Goal: Transaction & Acquisition: Purchase product/service

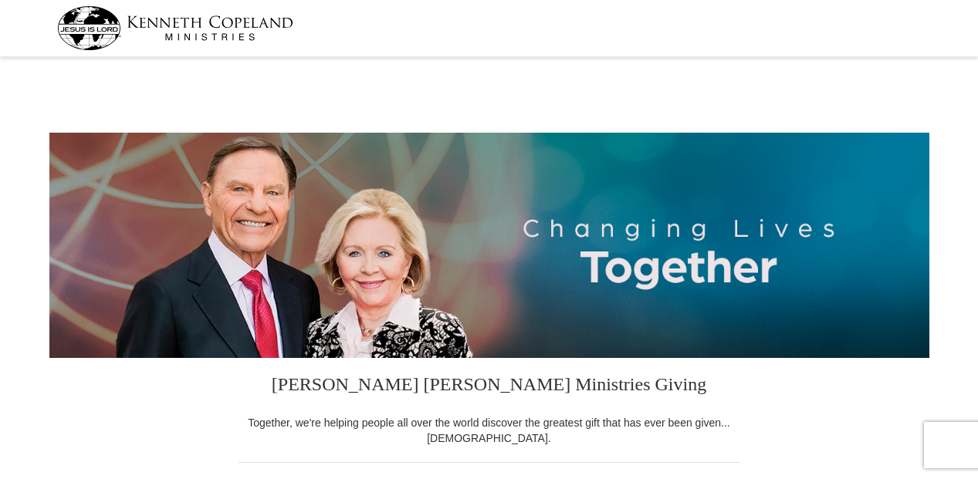
select select "CA"
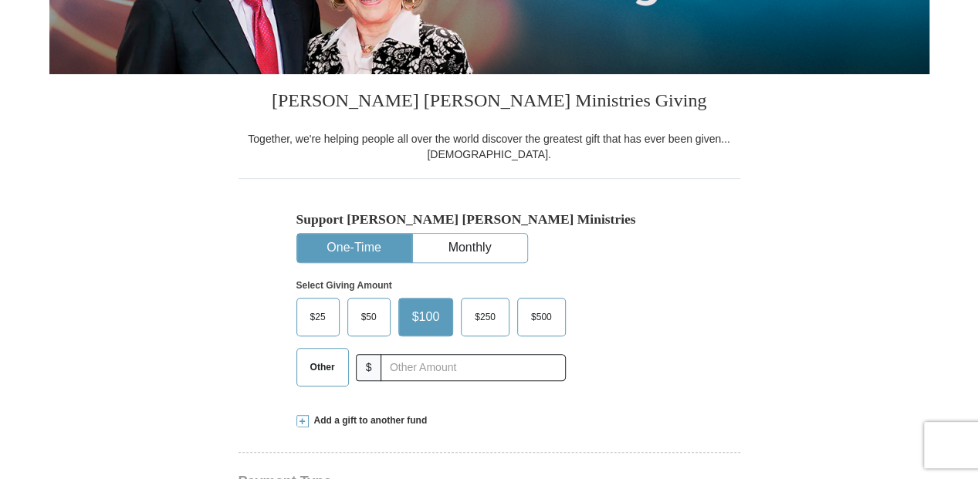
scroll to position [360, 0]
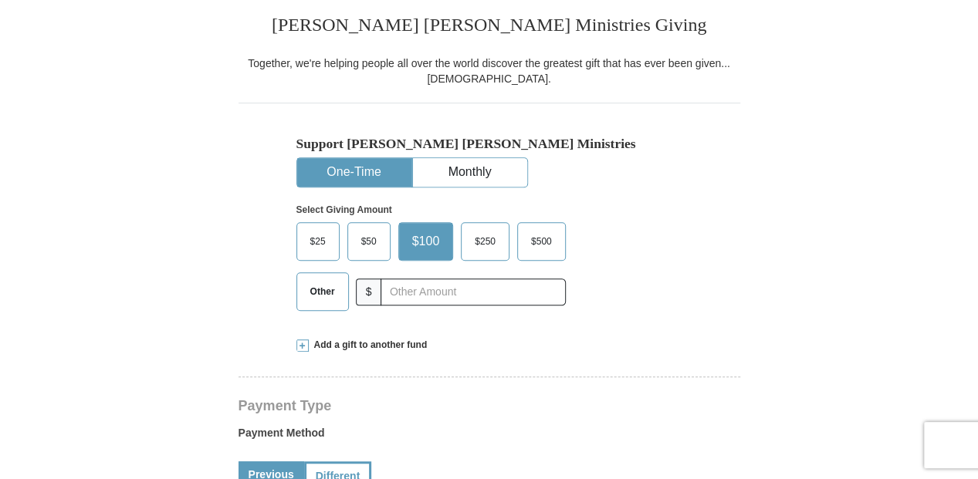
click at [333, 167] on button "One-Time" at bounding box center [354, 172] width 114 height 29
click at [479, 241] on span "$250" at bounding box center [485, 241] width 36 height 23
click at [0, 0] on input "$250" at bounding box center [0, 0] width 0 height 0
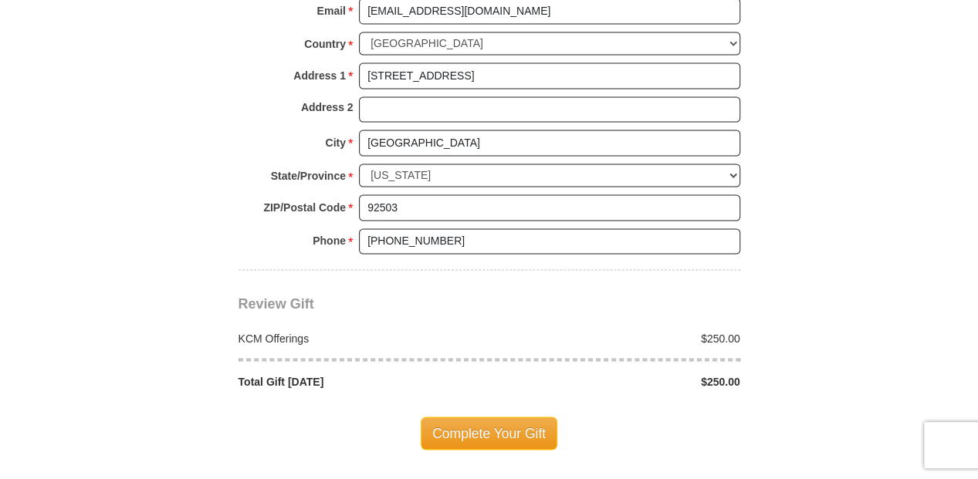
scroll to position [1183, 0]
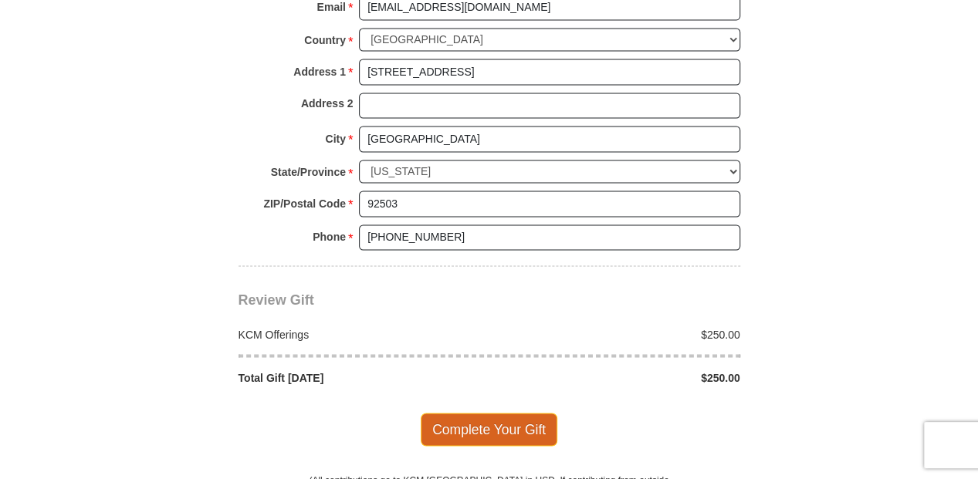
click at [511, 414] on span "Complete Your Gift" at bounding box center [489, 429] width 137 height 32
